Goal: Information Seeking & Learning: Learn about a topic

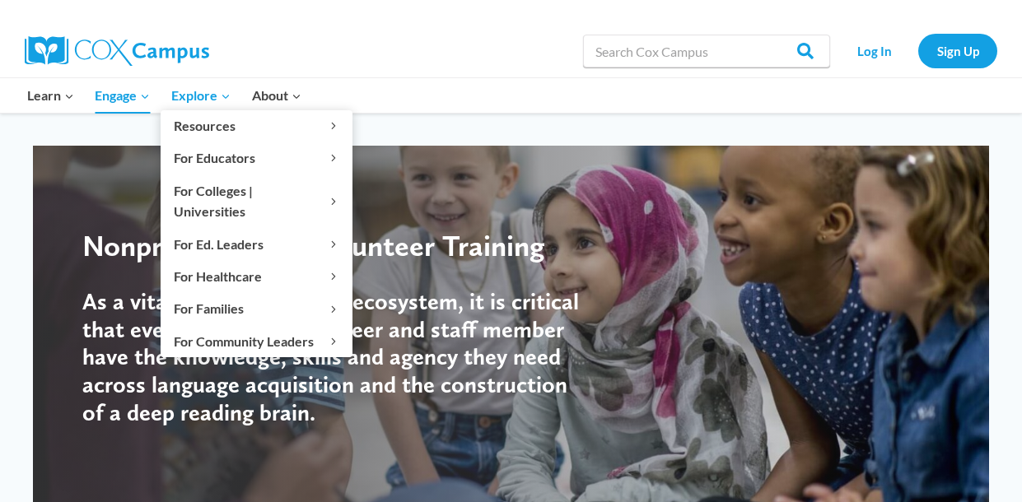
click at [224, 96] on icon "Primary Navigation" at bounding box center [225, 97] width 7 height 4
click at [225, 91] on icon "Expand" at bounding box center [226, 97] width 12 height 12
click at [226, 98] on icon "Primary Navigation" at bounding box center [225, 97] width 7 height 4
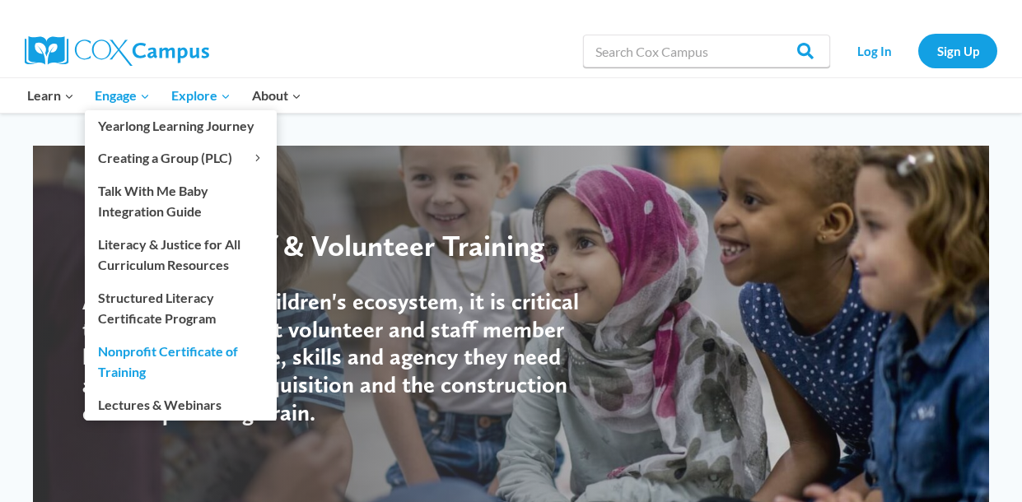
click at [146, 96] on icon "Expand" at bounding box center [145, 97] width 12 height 12
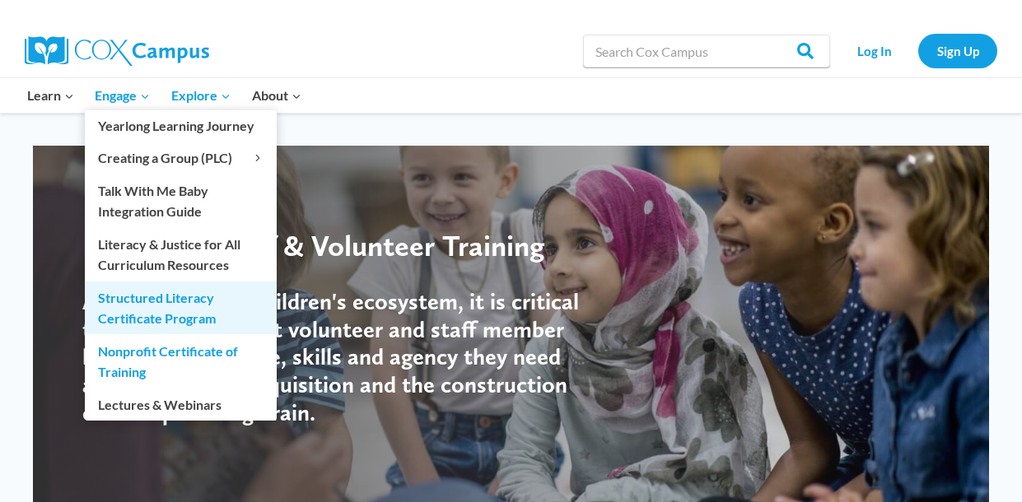
click at [179, 301] on link "Structured Literacy Certificate Program" at bounding box center [181, 308] width 192 height 53
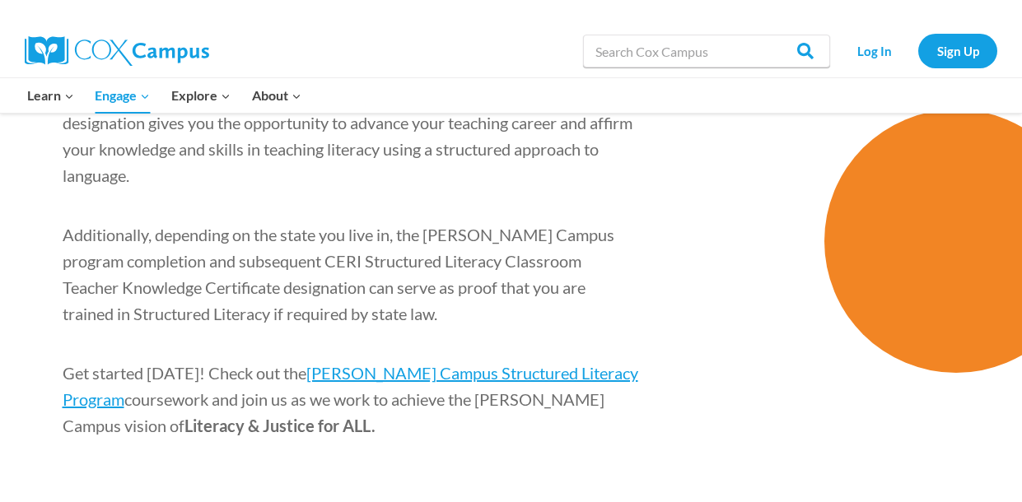
scroll to position [2608, 0]
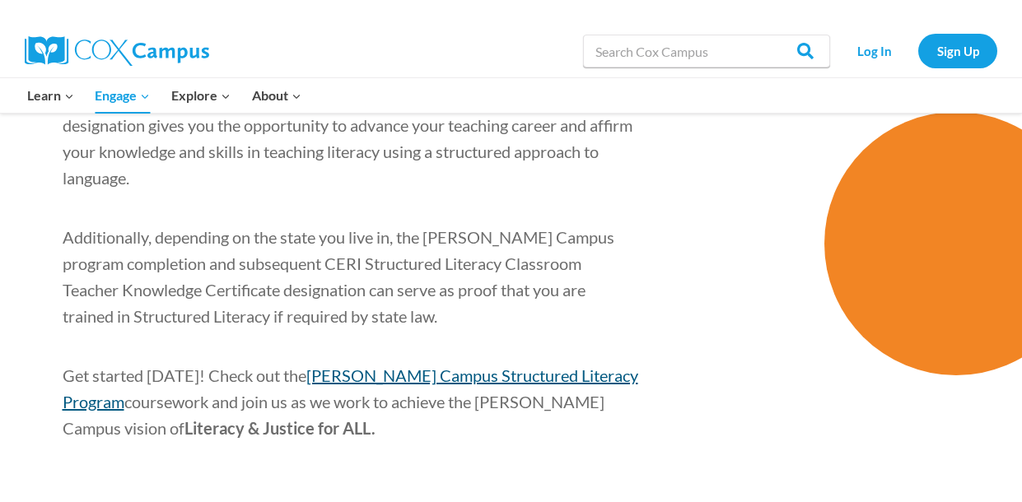
click at [493, 366] on span "[PERSON_NAME] Campus Structured Literacy Program" at bounding box center [351, 389] width 576 height 46
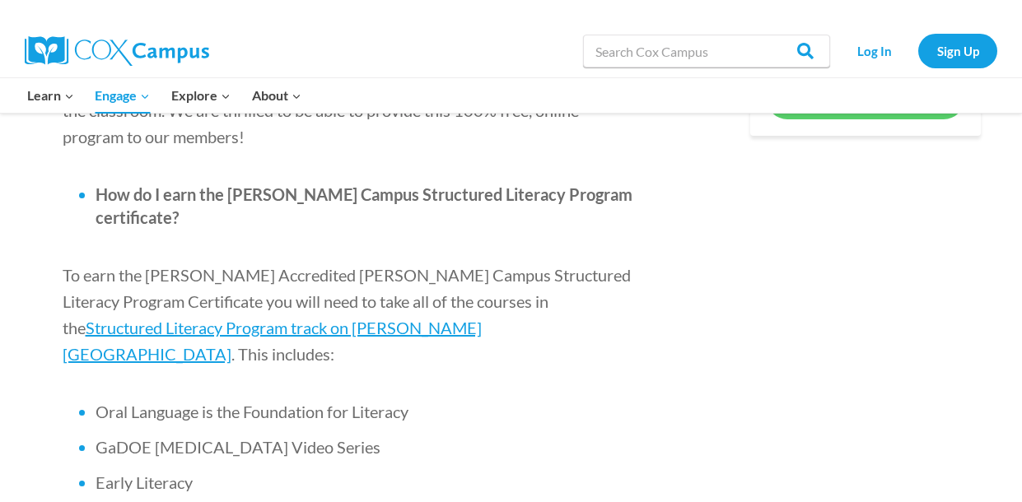
scroll to position [987, 0]
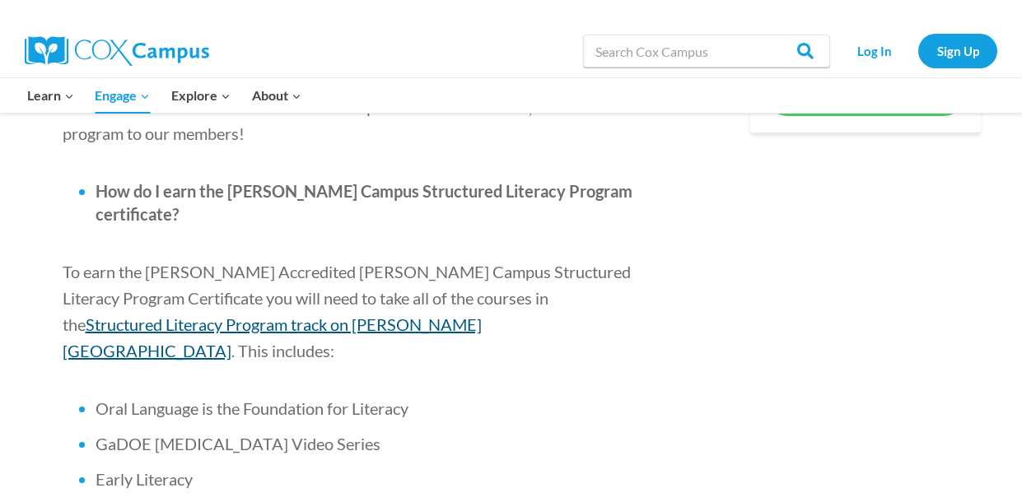
click at [482, 315] on span "Structured Literacy Program track on [PERSON_NAME][GEOGRAPHIC_DATA]" at bounding box center [272, 338] width 419 height 46
